Goal: Information Seeking & Learning: Learn about a topic

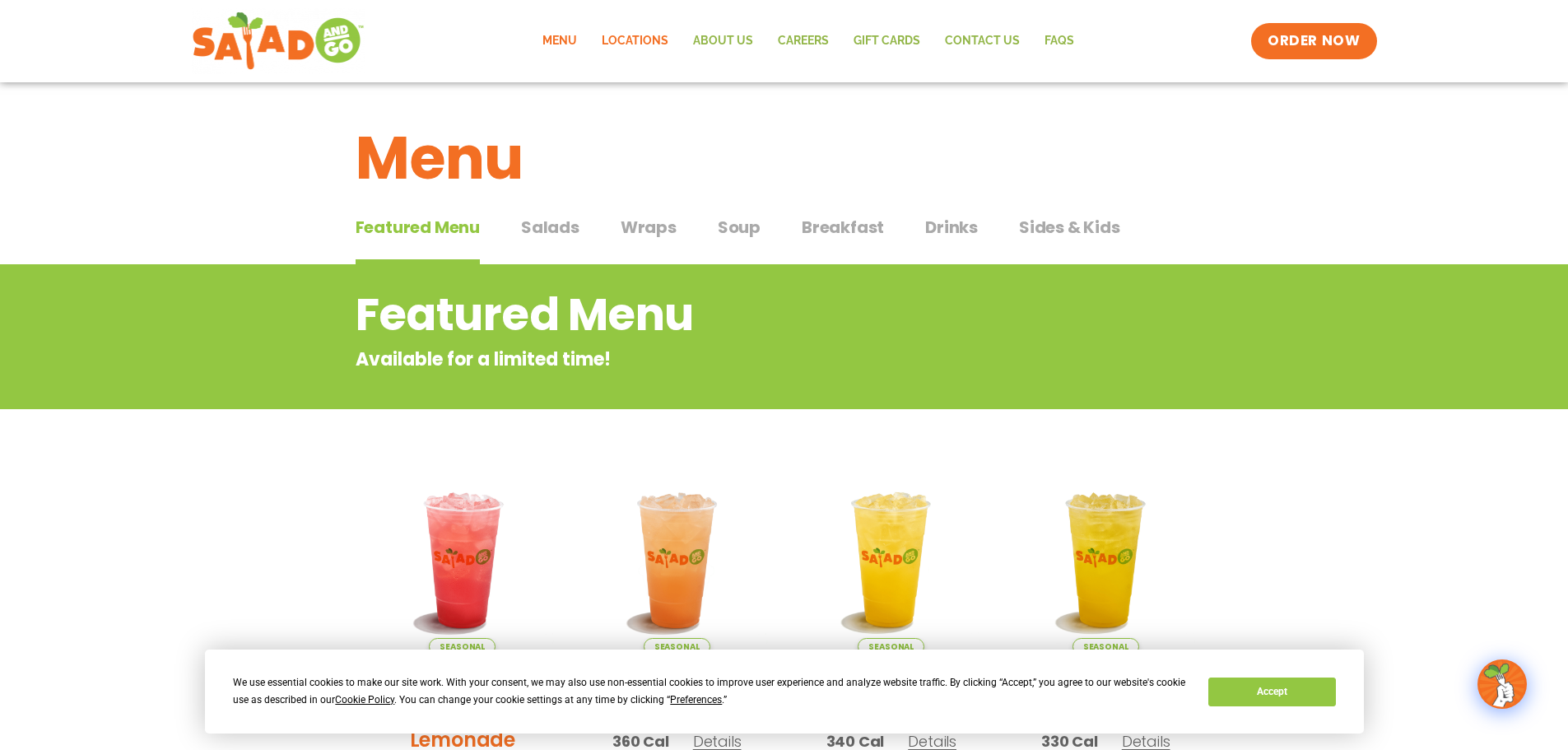
click at [625, 44] on link "Locations" at bounding box center [635, 41] width 91 height 38
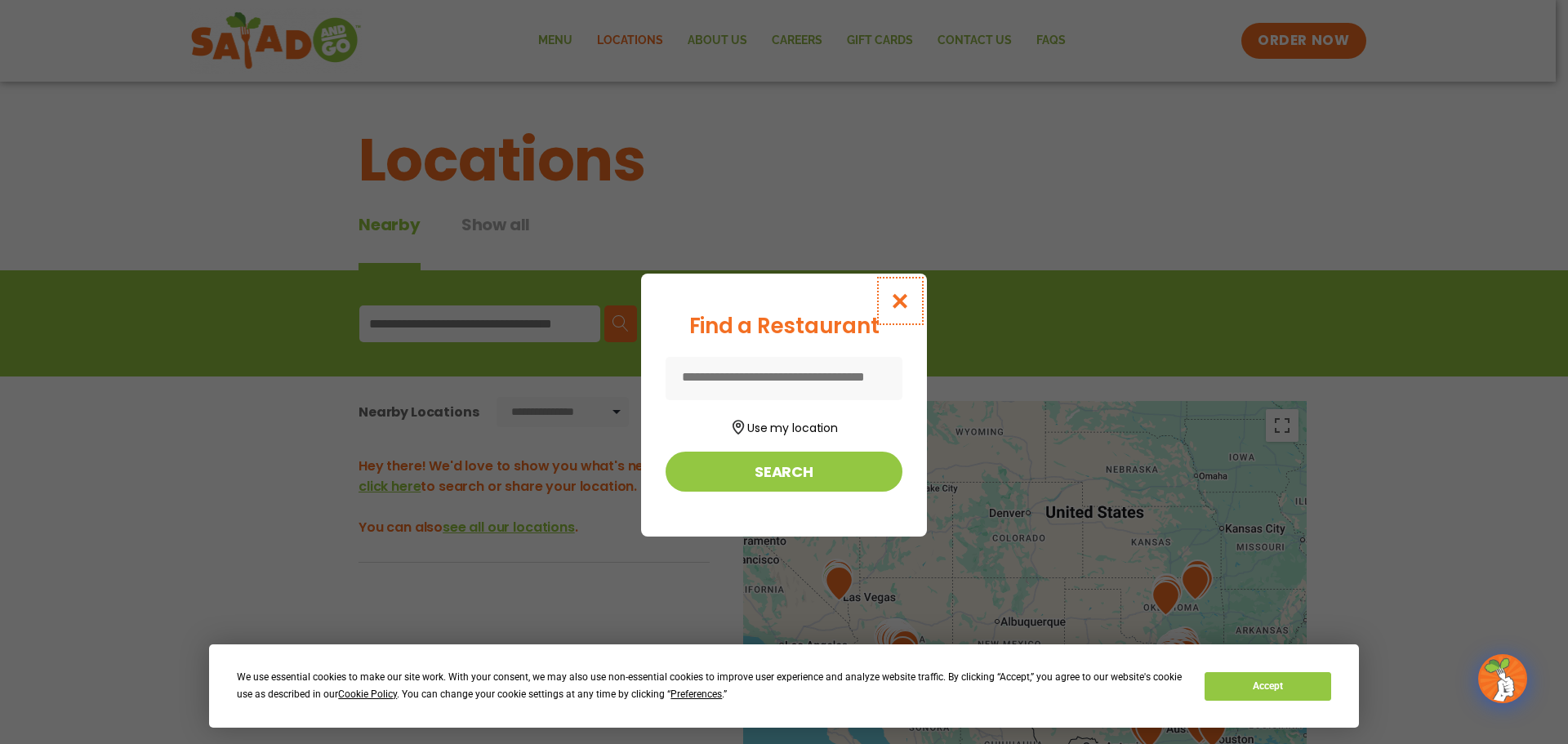
click at [900, 293] on icon "Close modal" at bounding box center [900, 301] width 21 height 17
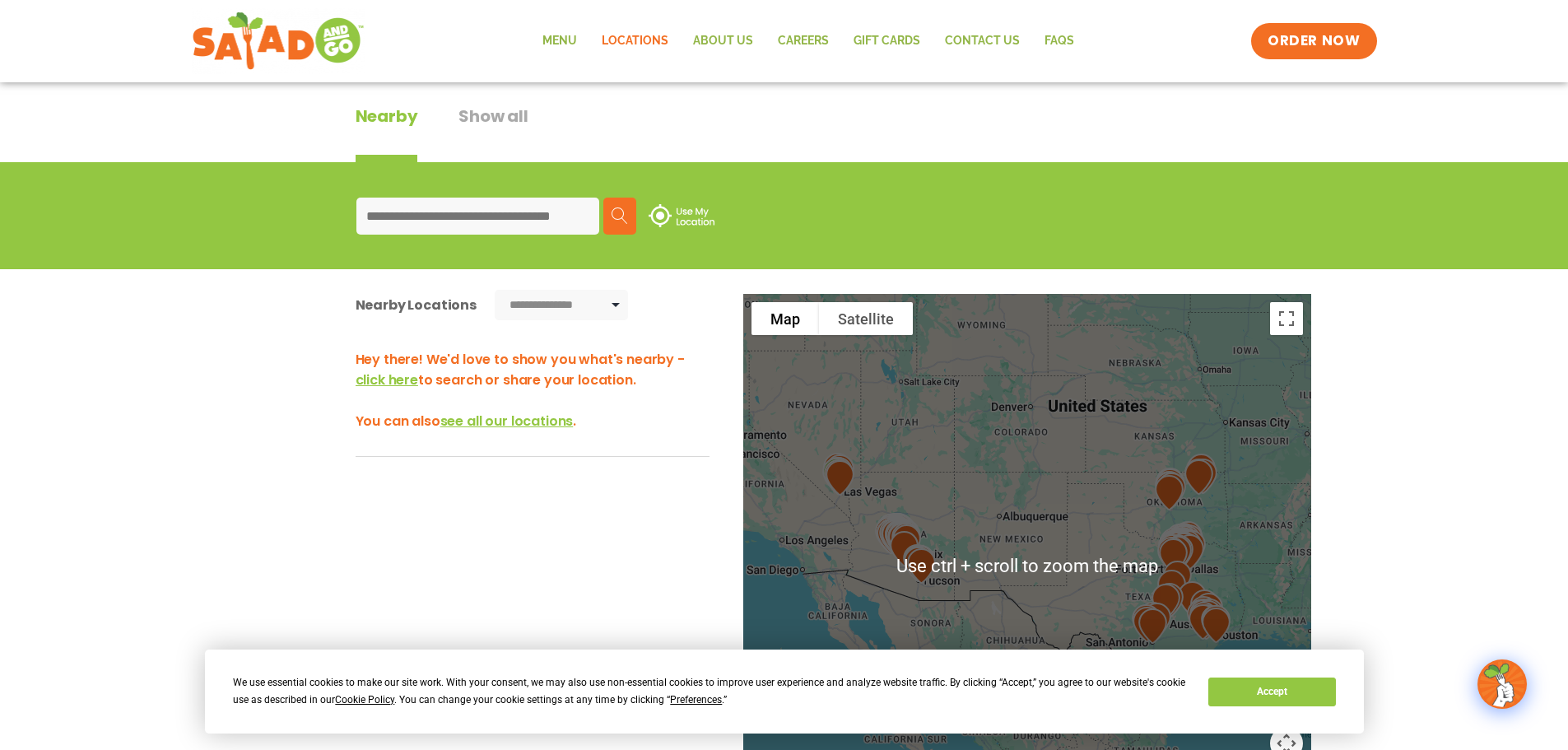
scroll to position [165, 0]
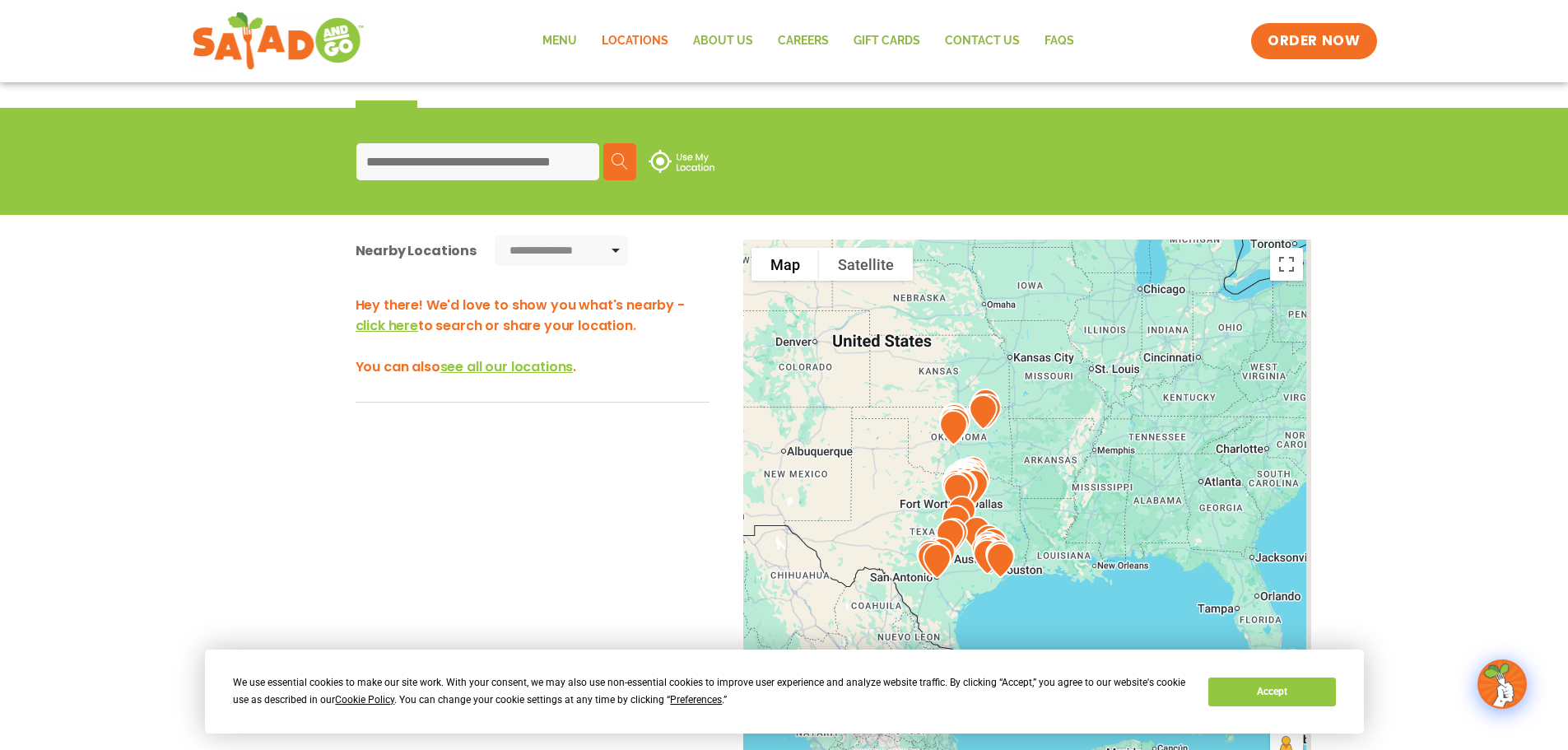
drag, startPoint x: 1226, startPoint y: 424, endPoint x: 1006, endPoint y: 413, distance: 220.3
click at [1006, 413] on div at bounding box center [1027, 513] width 568 height 545
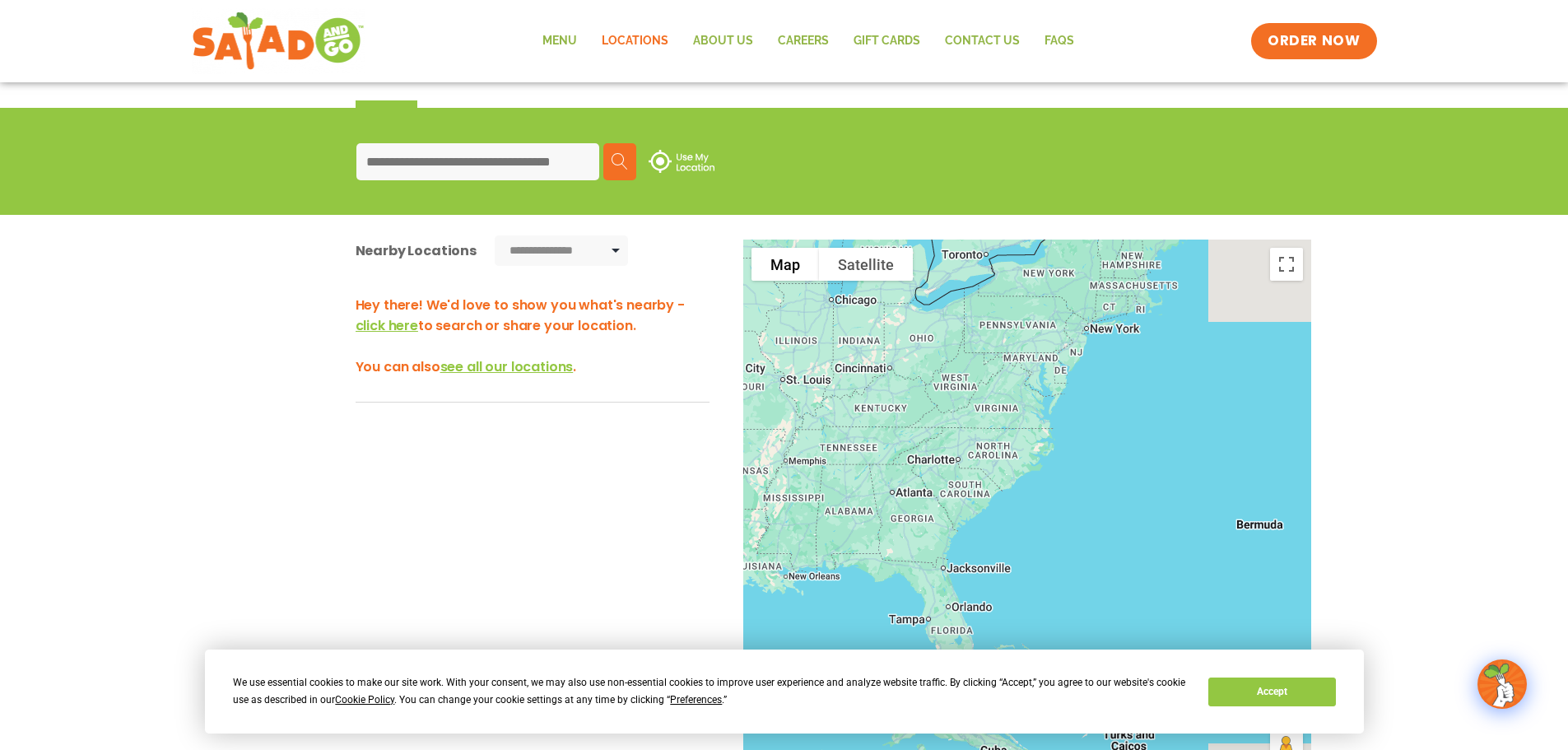
drag, startPoint x: 1268, startPoint y: 431, endPoint x: 948, endPoint y: 441, distance: 320.2
click at [948, 441] on div at bounding box center [1027, 513] width 568 height 545
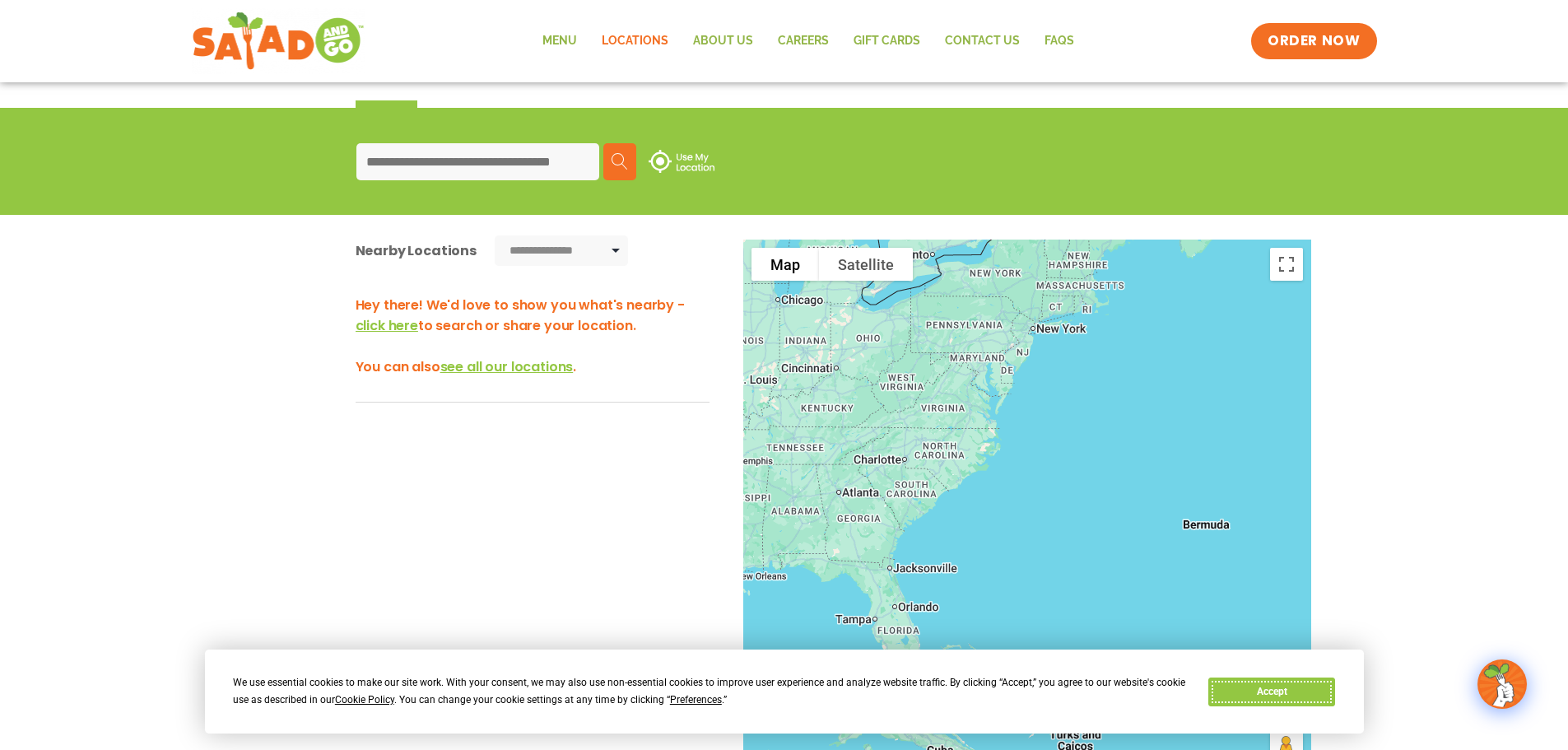
click at [1326, 693] on button "Accept" at bounding box center [1271, 691] width 127 height 28
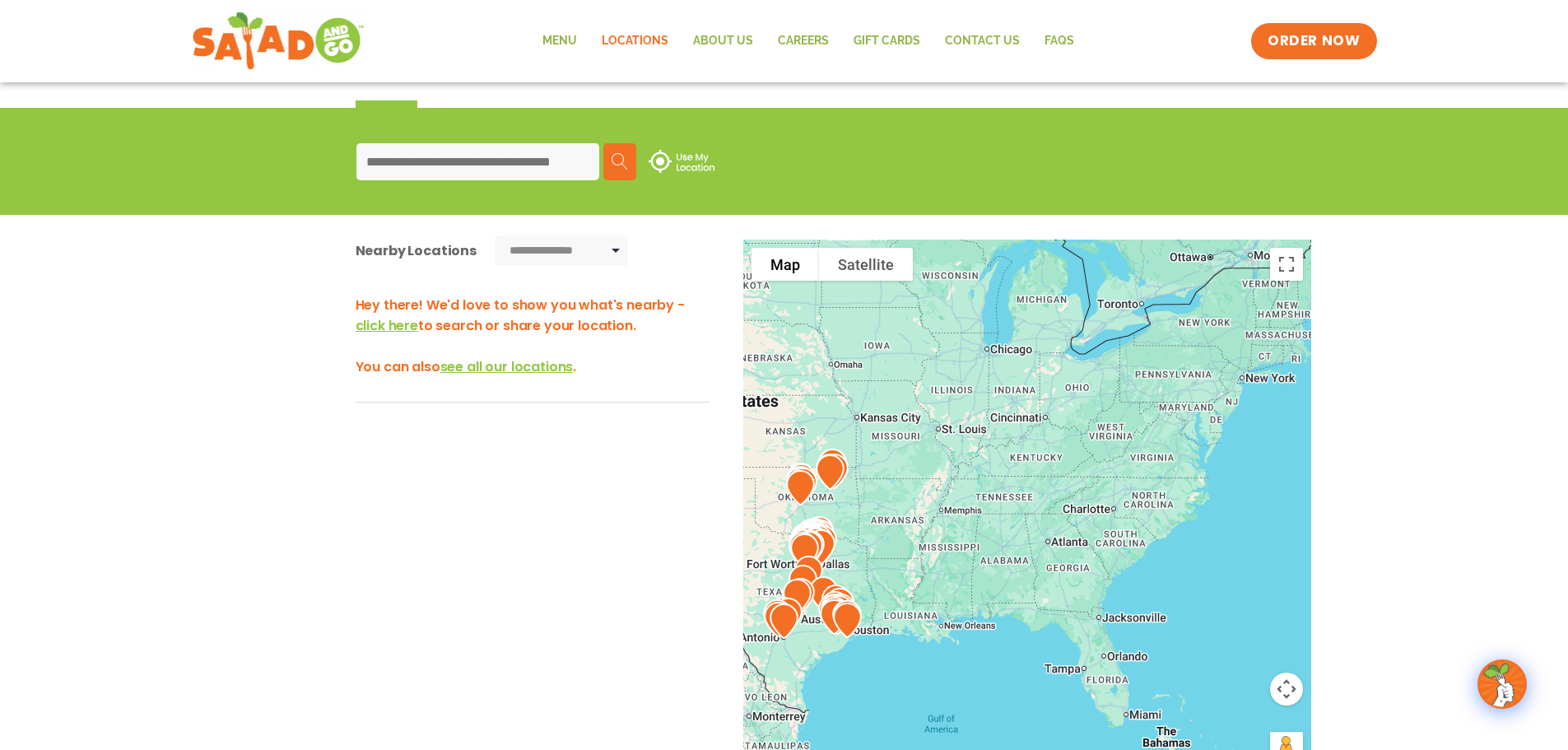
drag, startPoint x: 838, startPoint y: 403, endPoint x: 1049, endPoint y: 454, distance: 217.1
click at [1049, 454] on div at bounding box center [1027, 513] width 568 height 545
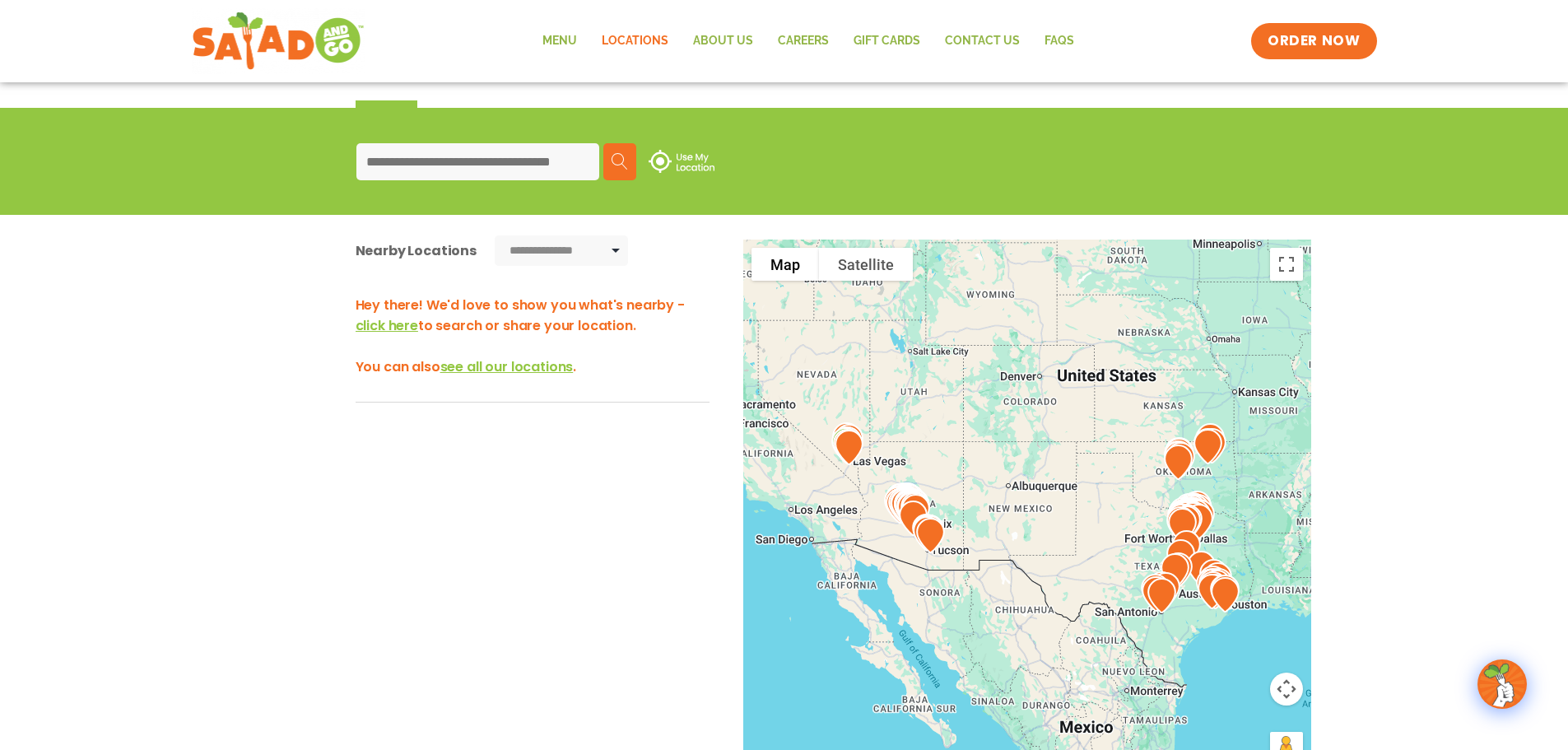
drag, startPoint x: 870, startPoint y: 445, endPoint x: 1237, endPoint y: 419, distance: 367.9
click at [1254, 419] on div at bounding box center [1027, 513] width 568 height 545
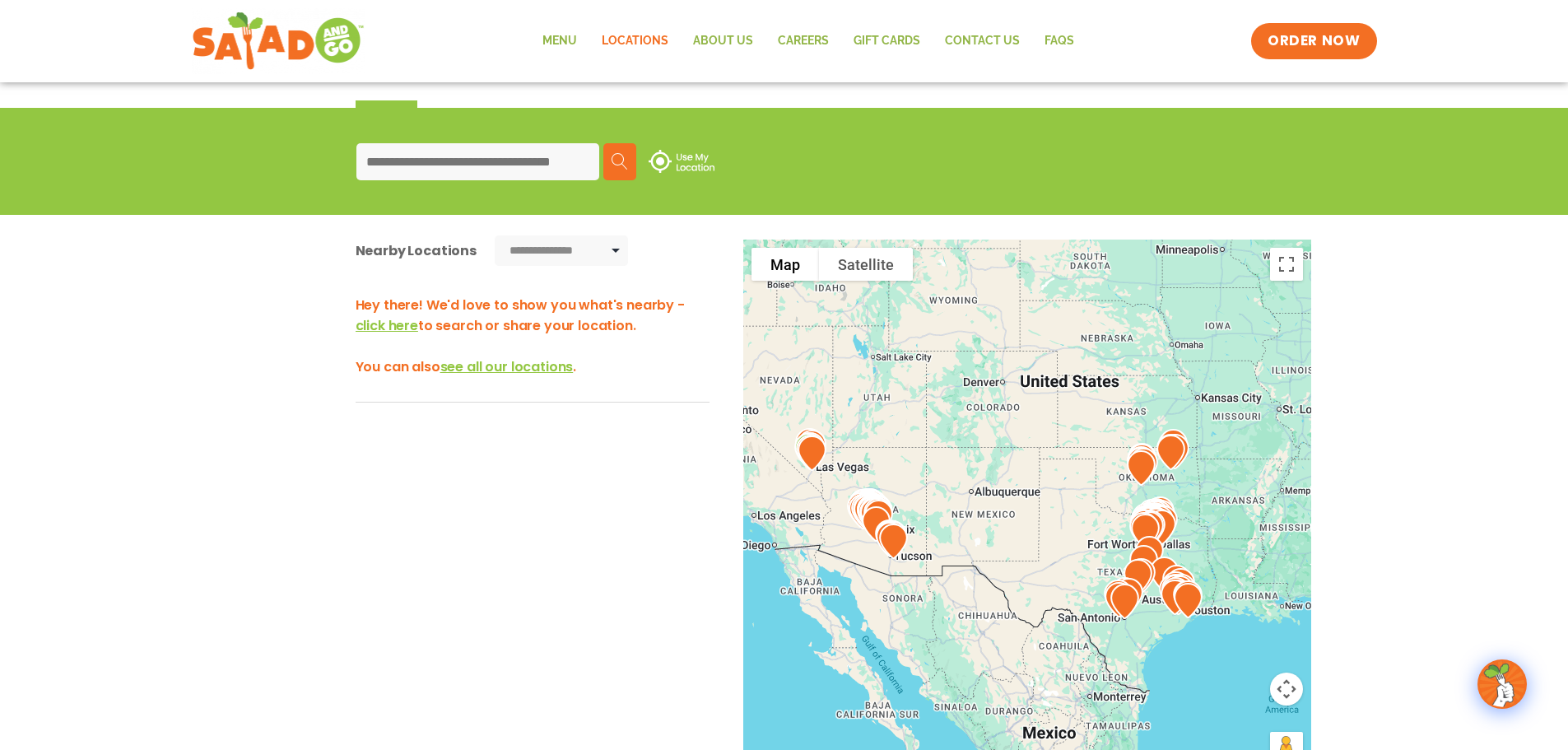
drag, startPoint x: 966, startPoint y: 415, endPoint x: 930, endPoint y: 422, distance: 36.7
click at [930, 422] on div at bounding box center [1027, 513] width 568 height 545
click at [563, 32] on link "Menu" at bounding box center [559, 41] width 60 height 38
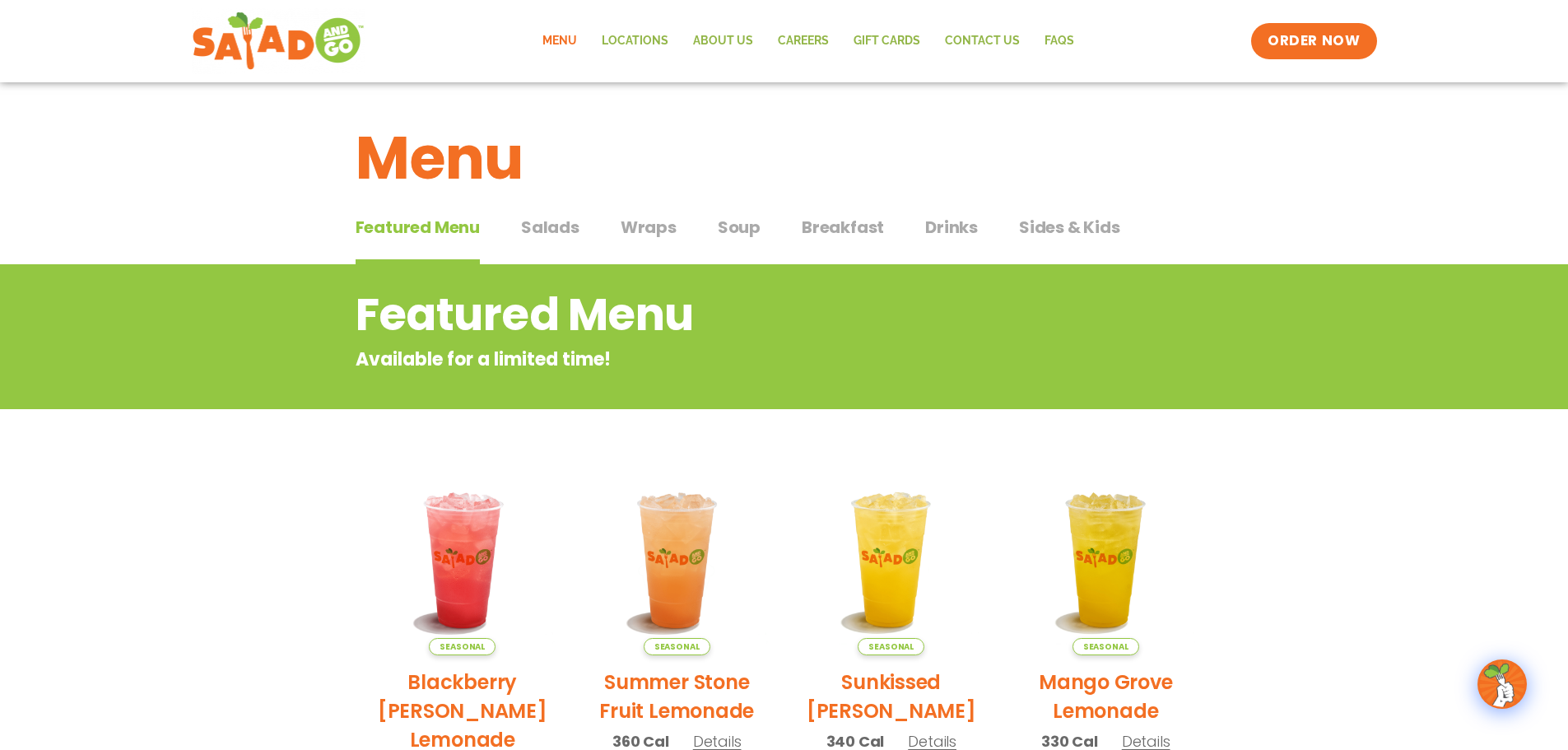
click at [568, 228] on span "Salads" at bounding box center [551, 227] width 59 height 25
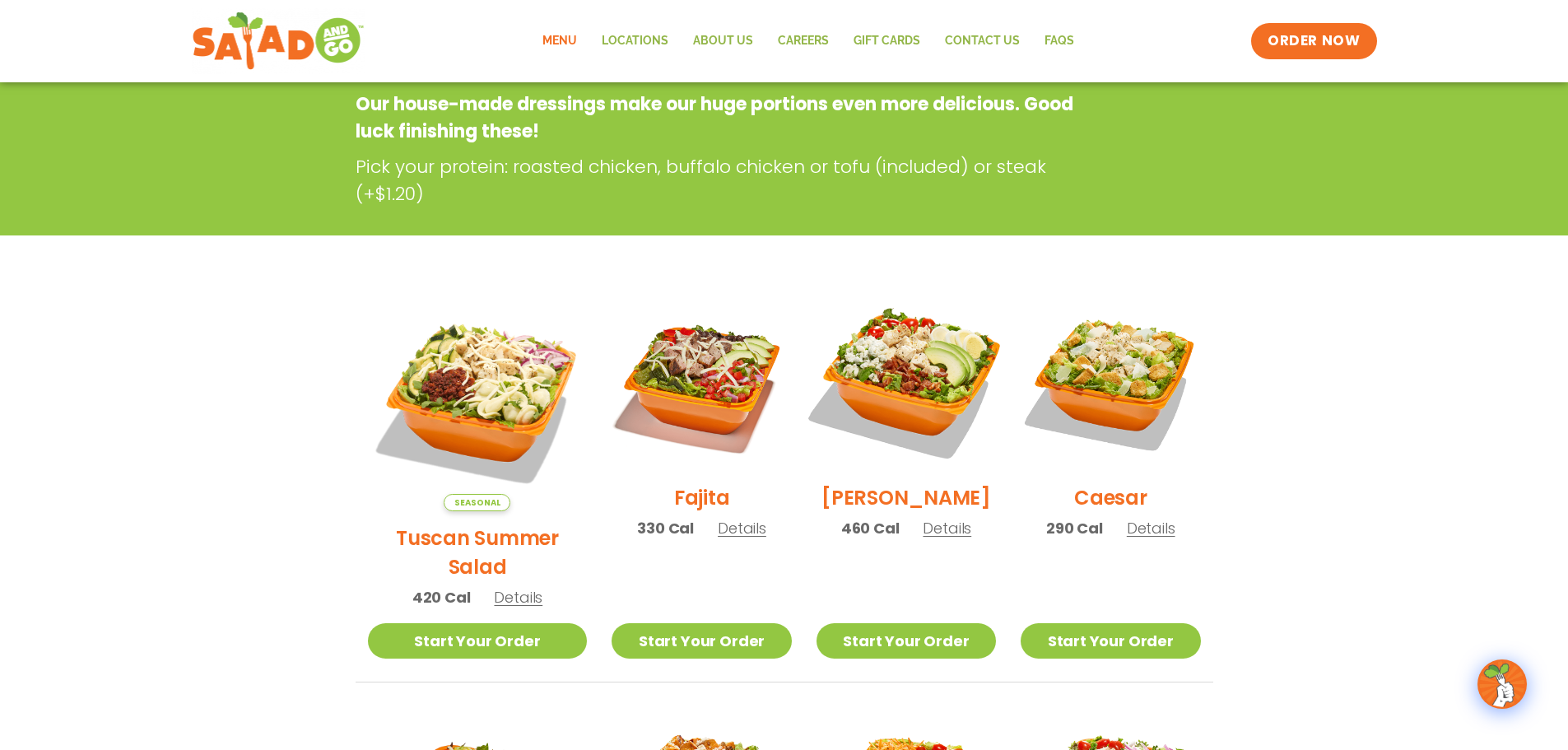
scroll to position [82, 0]
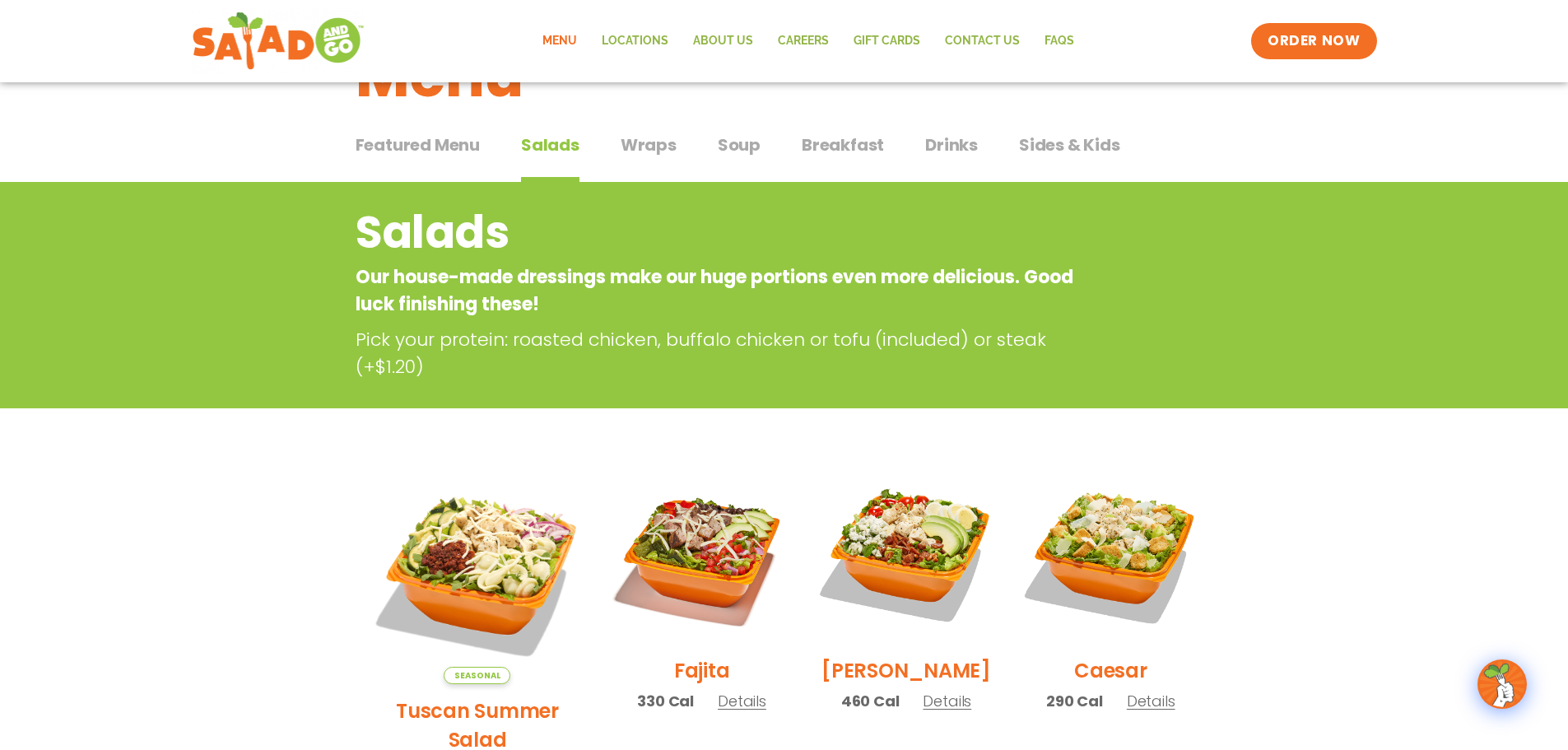
click at [739, 142] on span "Soup" at bounding box center [740, 145] width 43 height 25
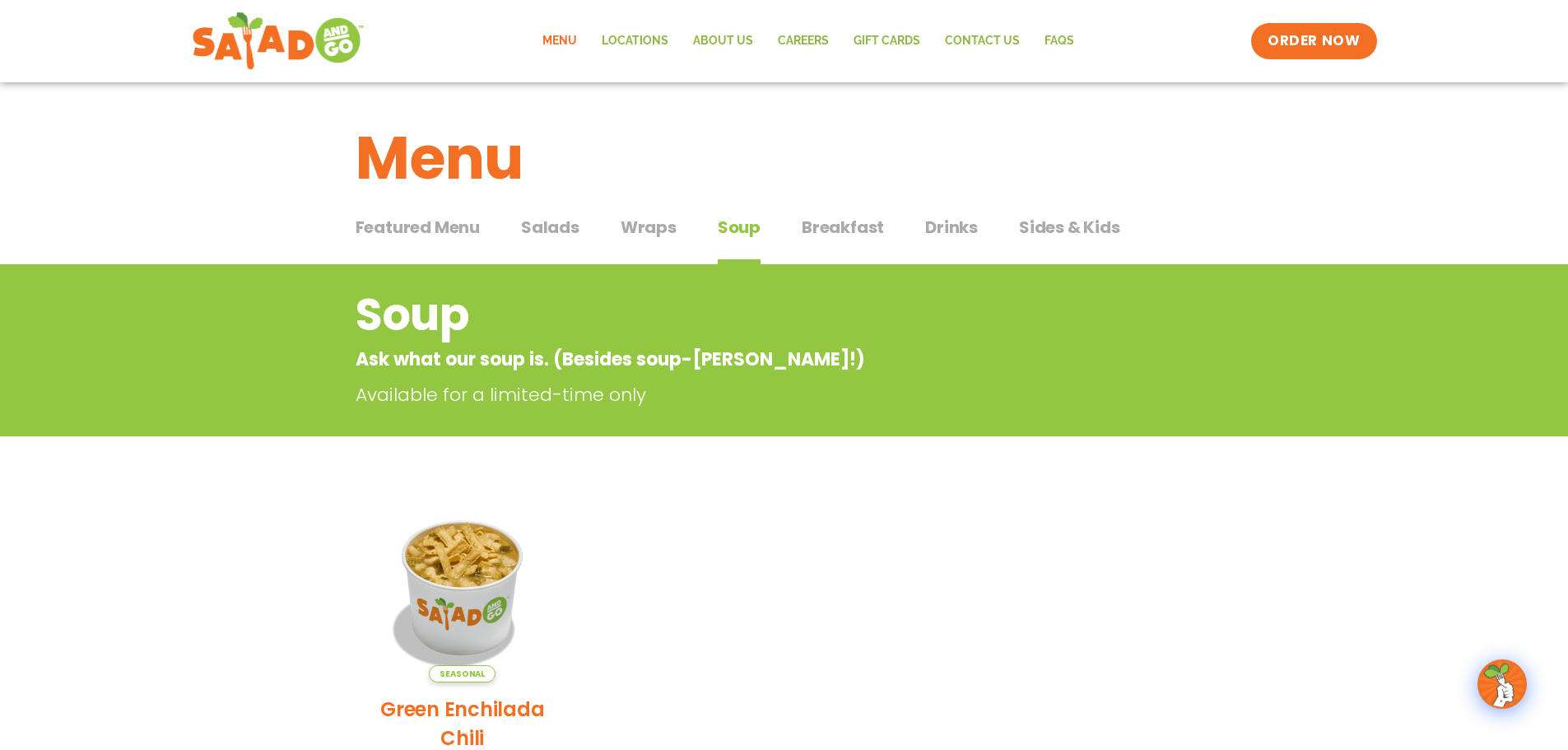
click at [658, 233] on span "Wraps" at bounding box center [648, 227] width 56 height 25
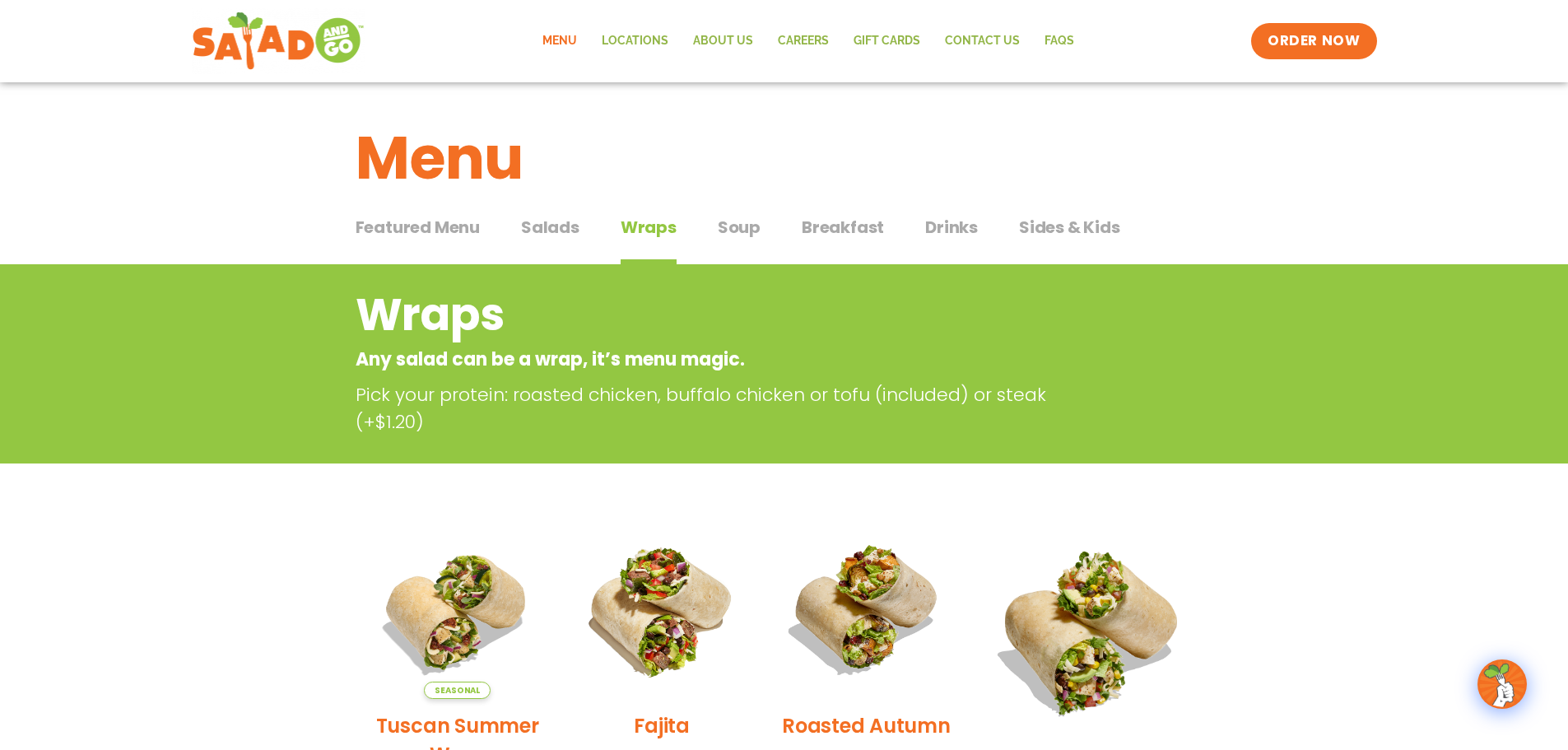
click at [832, 239] on span "Breakfast" at bounding box center [842, 227] width 82 height 25
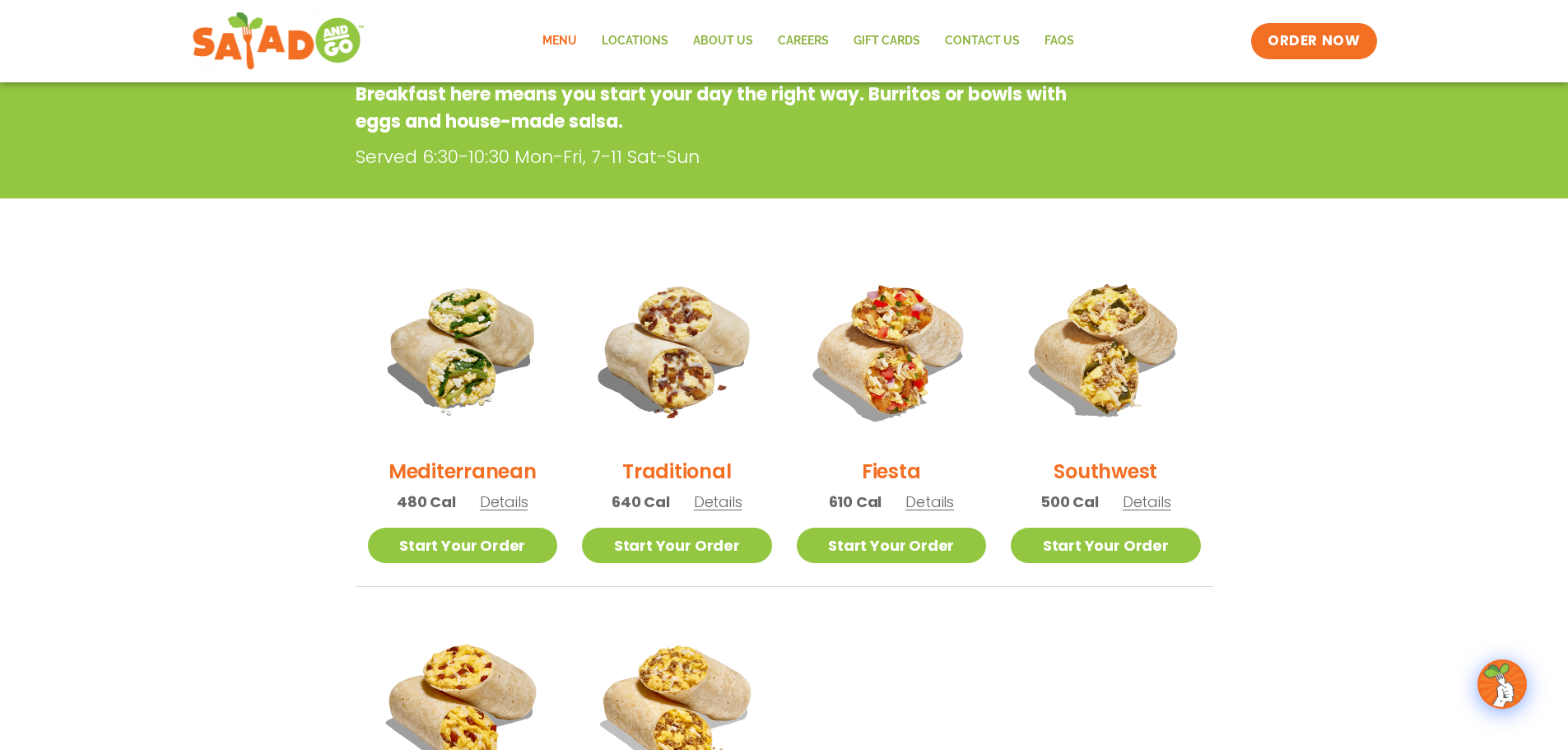
scroll to position [82, 0]
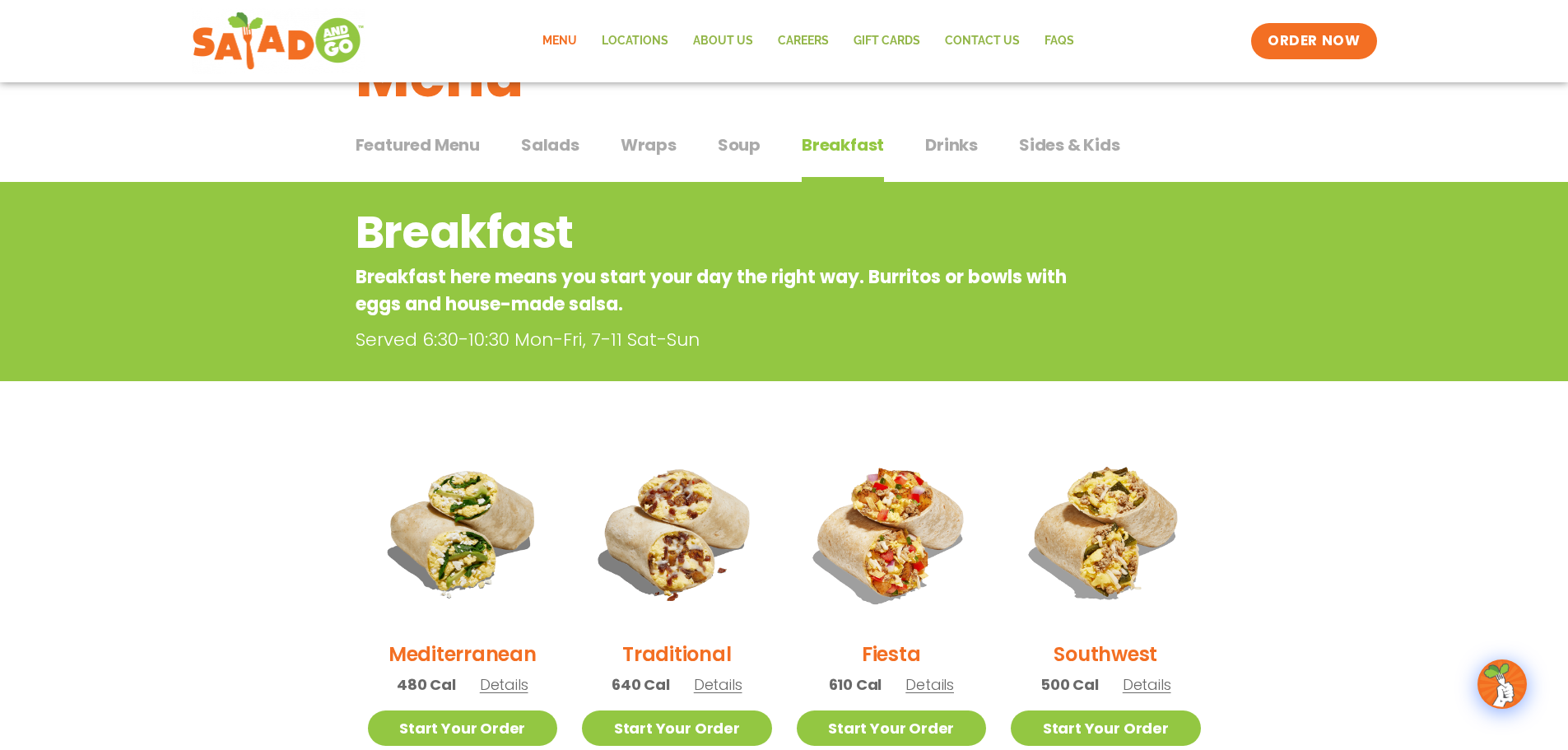
click at [939, 139] on span "Drinks" at bounding box center [951, 145] width 53 height 25
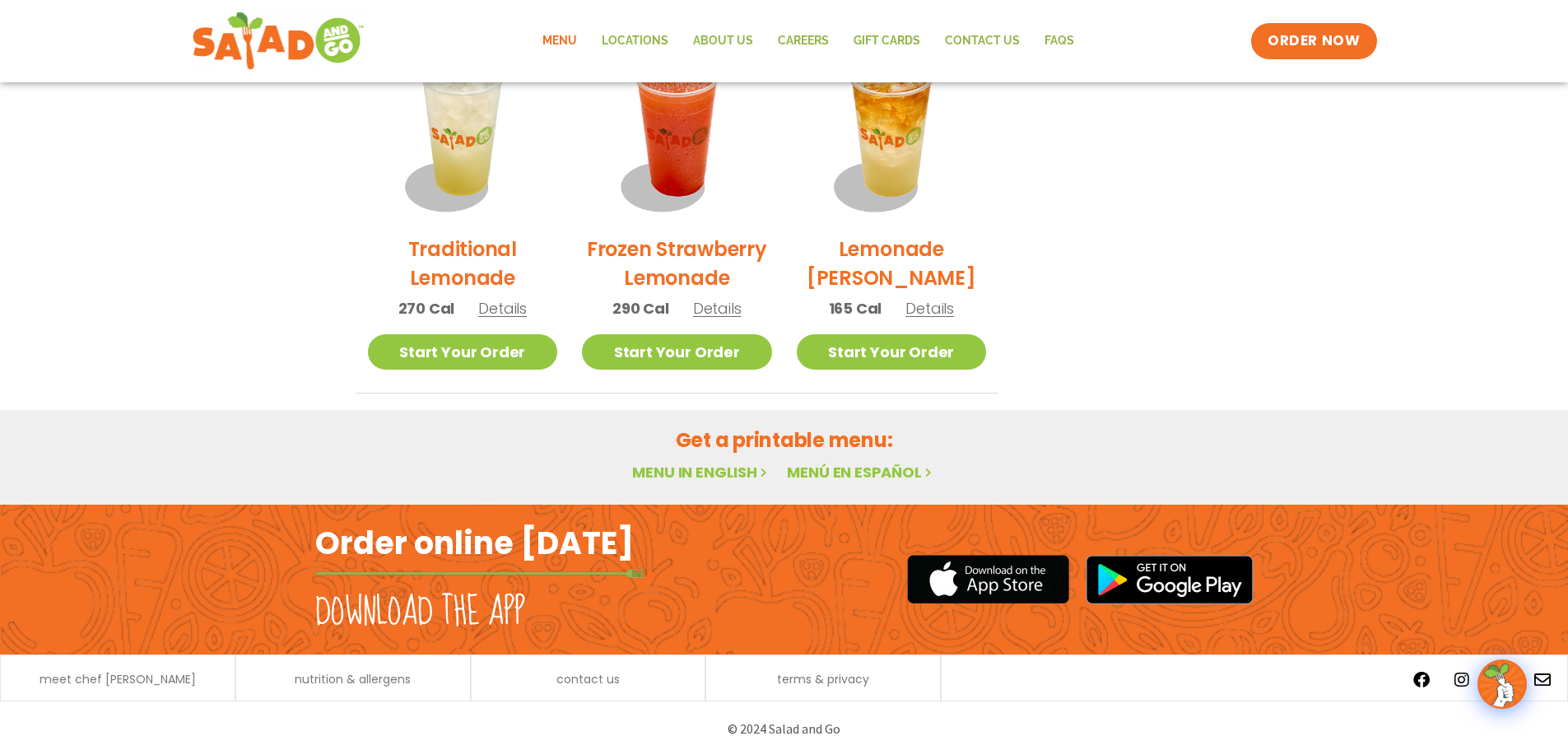
scroll to position [1296, 0]
